Goal: Book appointment/travel/reservation

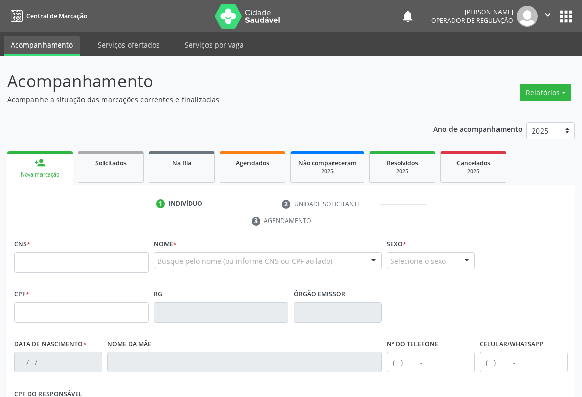
click at [91, 265] on input "text" at bounding box center [81, 263] width 135 height 20
click at [549, 11] on icon "" at bounding box center [547, 14] width 11 height 11
click at [500, 69] on ul "Configurações Sair" at bounding box center [521, 51] width 71 height 44
click at [501, 65] on link "Sair" at bounding box center [522, 62] width 70 height 14
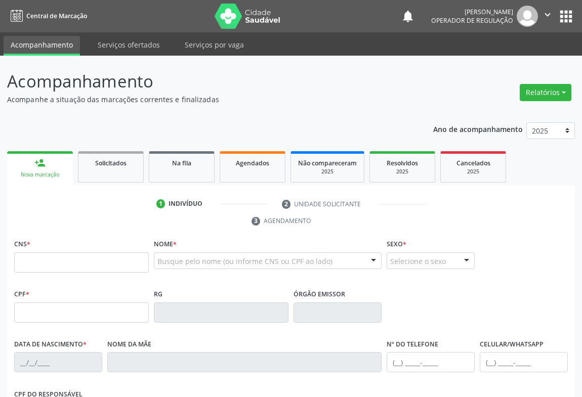
click at [51, 270] on input "text" at bounding box center [81, 263] width 135 height 20
type input "706 0018 6087 8249"
type input "0728710161"
type input "SSPBA"
type input "1[DATE]"
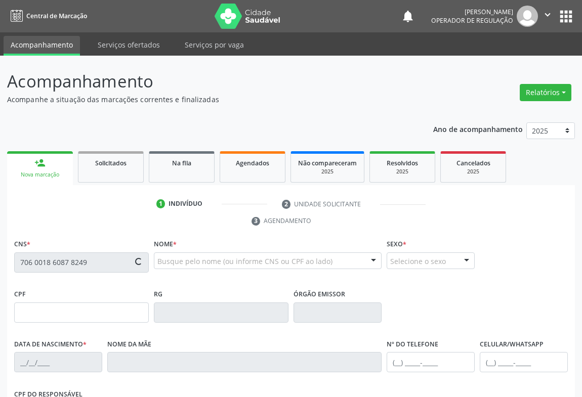
type input "[PHONE_NUMBER]"
type input "S/N"
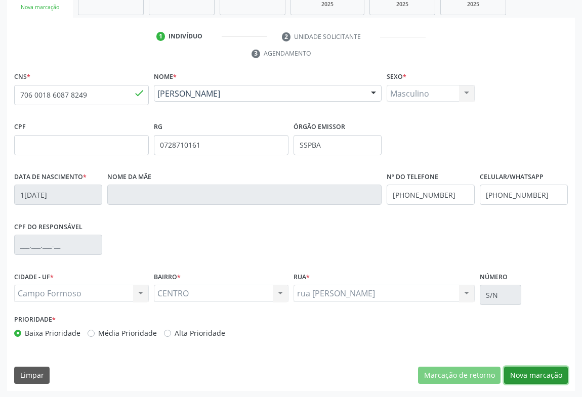
click at [543, 375] on button "Nova marcação" at bounding box center [536, 375] width 64 height 17
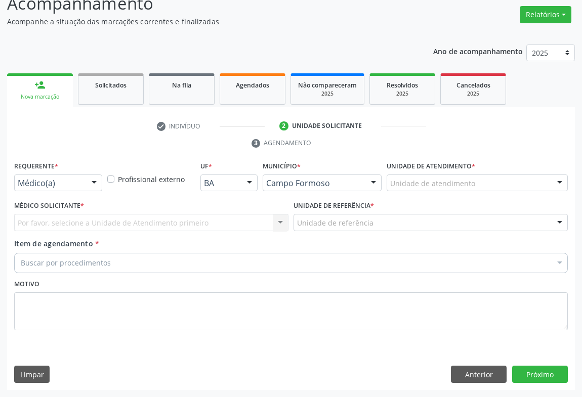
scroll to position [77, 0]
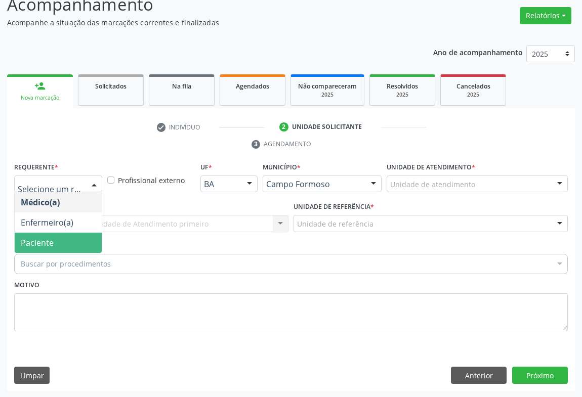
click at [41, 241] on span "Paciente" at bounding box center [37, 242] width 33 height 11
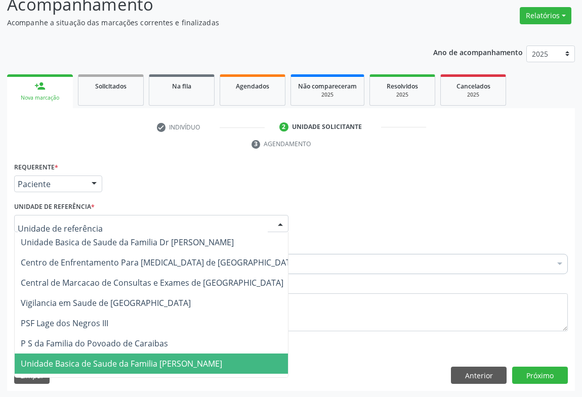
click at [85, 363] on span "Unidade Basica de Saude da Familia [PERSON_NAME]" at bounding box center [121, 363] width 201 height 11
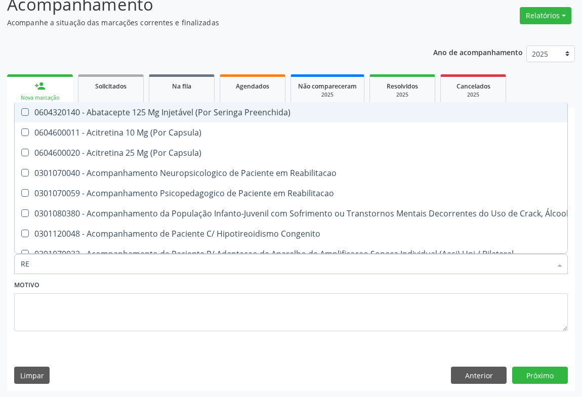
type input "R"
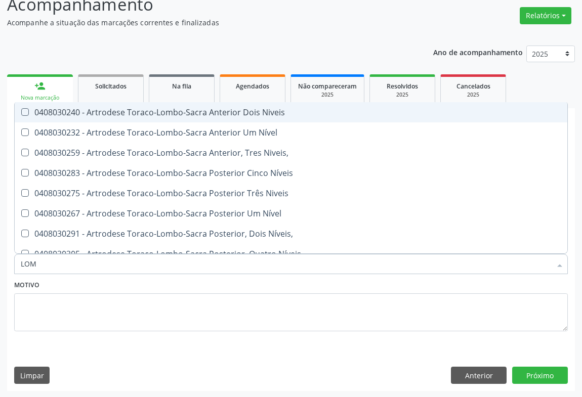
type input "LOMB"
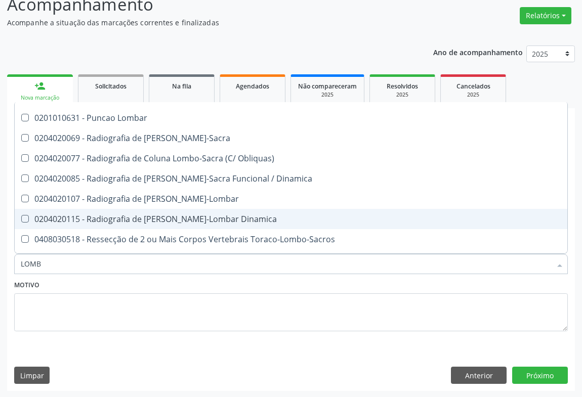
scroll to position [506, 0]
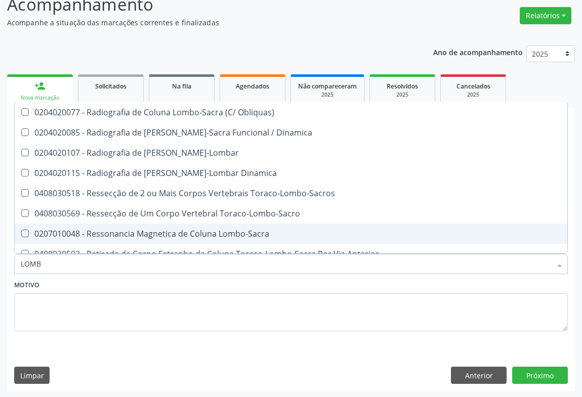
click at [189, 234] on div "0207010048 - Ressonancia Magnetica de Coluna Lombo-Sacra" at bounding box center [291, 234] width 541 height 8
checkbox Lombo-Sacra "true"
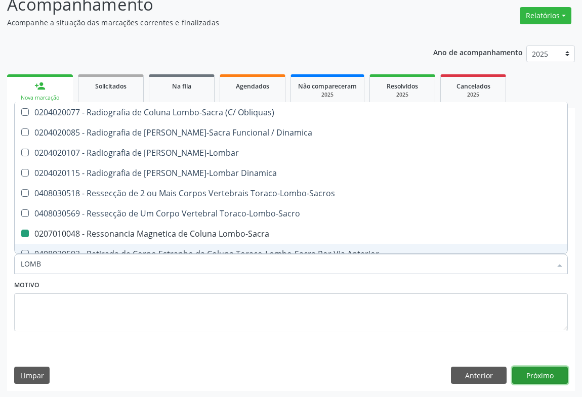
click at [547, 375] on button "Próximo" at bounding box center [540, 375] width 56 height 17
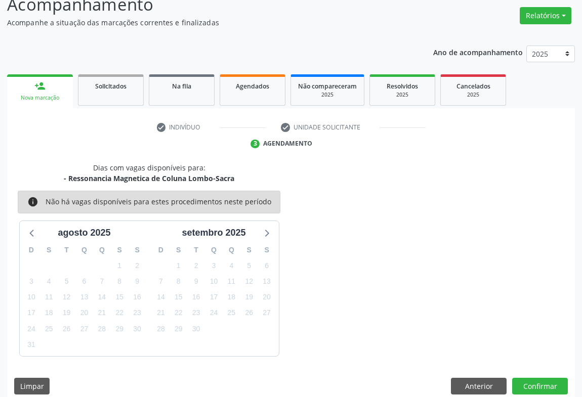
scroll to position [88, 0]
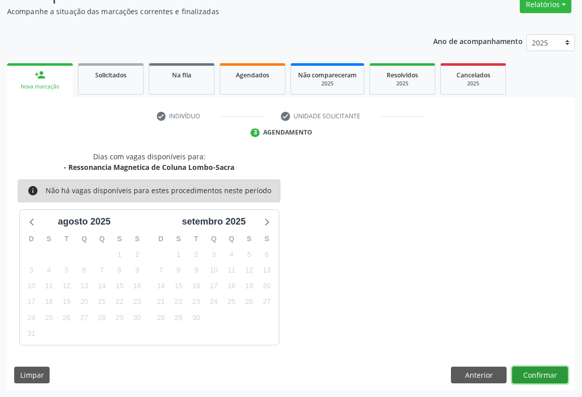
click at [550, 375] on button "Confirmar" at bounding box center [540, 375] width 56 height 17
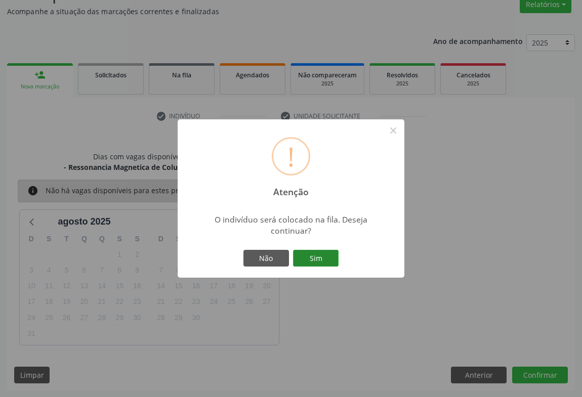
click at [324, 263] on button "Sim" at bounding box center [316, 258] width 46 height 17
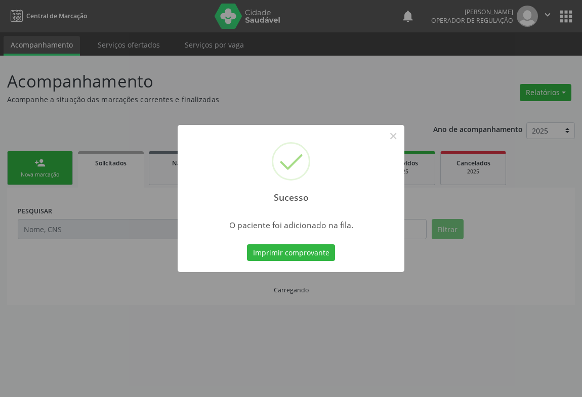
scroll to position [0, 0]
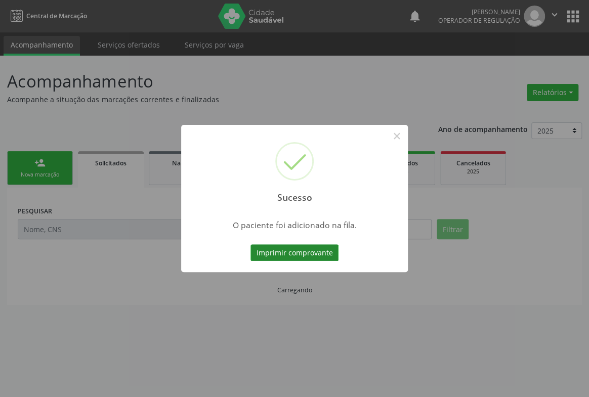
click at [323, 258] on button "Imprimir comprovante" at bounding box center [295, 252] width 88 height 17
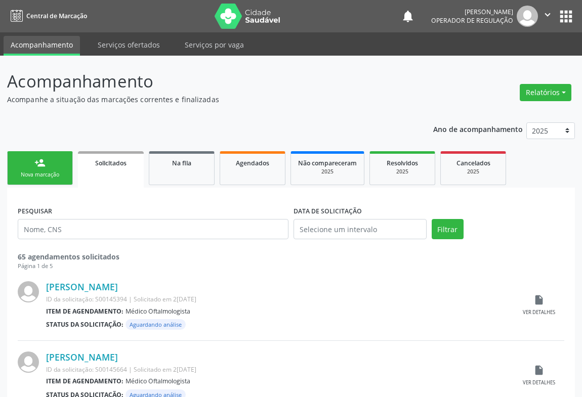
click at [262, 103] on p "Acompanhe a situação das marcações correntes e finalizadas" at bounding box center [205, 99] width 397 height 11
click at [58, 166] on link "person_add Nova marcação" at bounding box center [40, 168] width 66 height 34
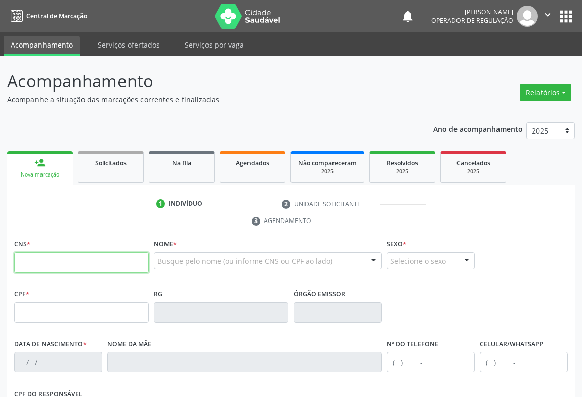
click at [70, 263] on input "text" at bounding box center [81, 263] width 135 height 20
click at [69, 262] on input "text" at bounding box center [81, 263] width 135 height 20
type input "706 0018"
click at [545, 14] on icon "" at bounding box center [547, 14] width 11 height 11
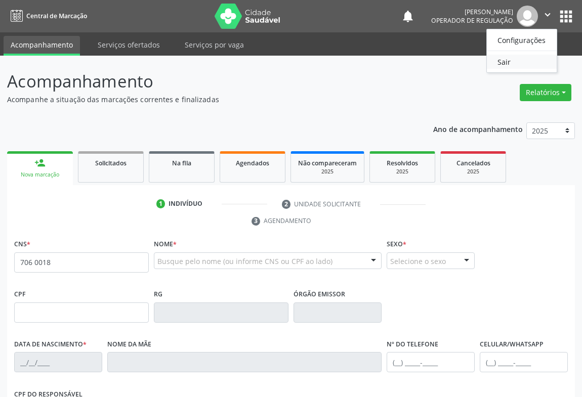
click at [502, 61] on link "Sair" at bounding box center [522, 62] width 70 height 14
